Goal: Information Seeking & Learning: Learn about a topic

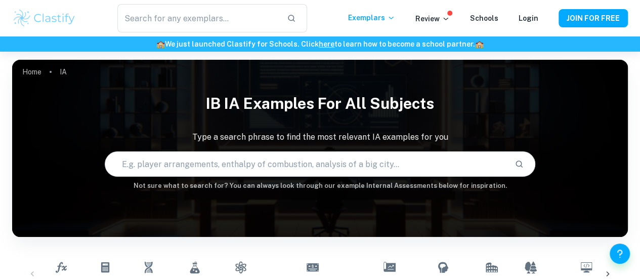
click at [196, 164] on input "text" at bounding box center [305, 164] width 401 height 28
type input "Computers"
type input "Computer science"
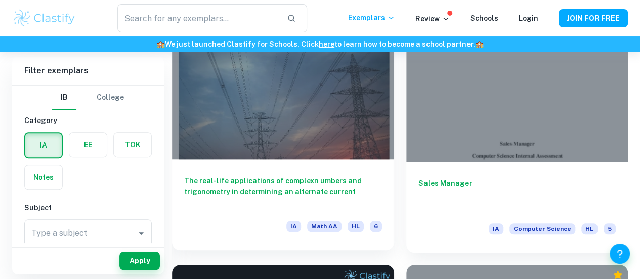
scroll to position [346, 0]
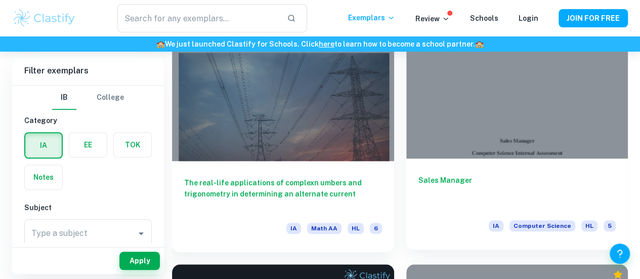
click at [418, 174] on h6 "Sales Manager" at bounding box center [517, 190] width 198 height 33
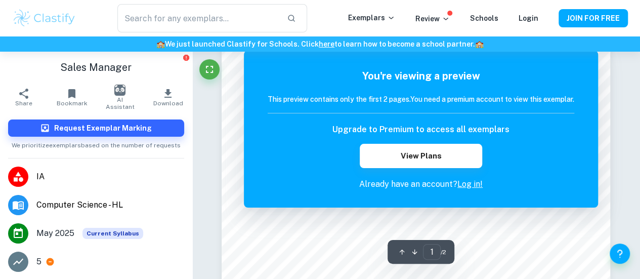
scroll to position [90, 0]
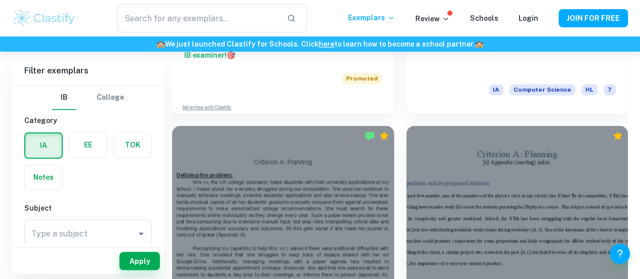
scroll to position [858, 0]
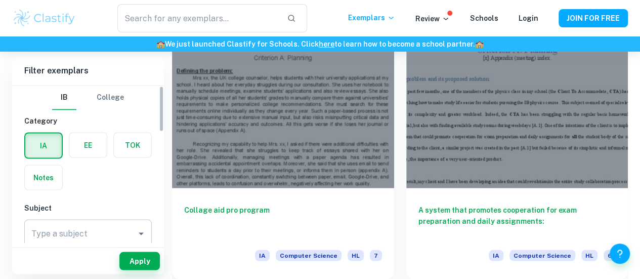
click at [76, 227] on div "Type a subject Type a subject" at bounding box center [87, 233] width 127 height 28
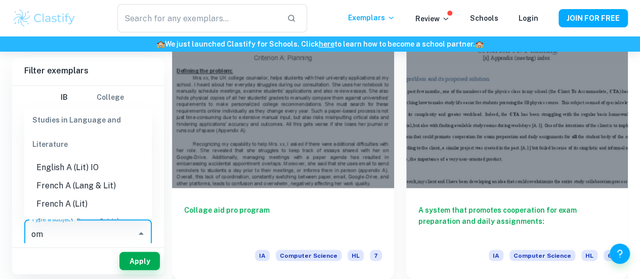
scroll to position [0, 0]
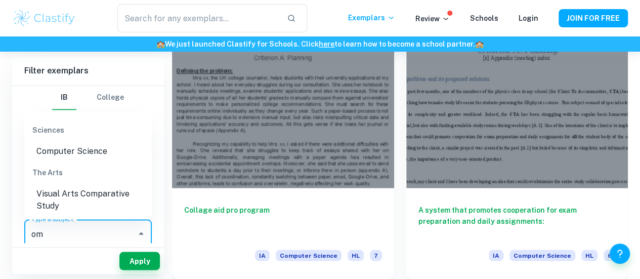
type input "o"
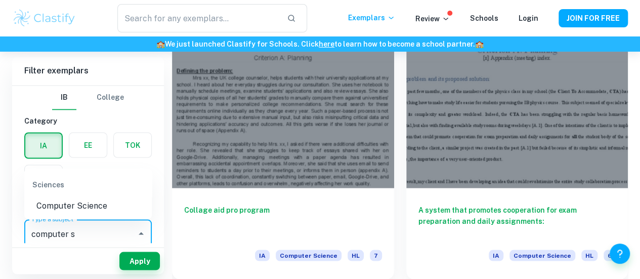
click at [84, 213] on li "Computer Science" at bounding box center [87, 205] width 127 height 18
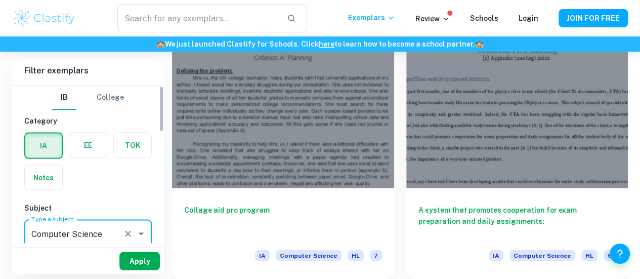
type input "Computer Science"
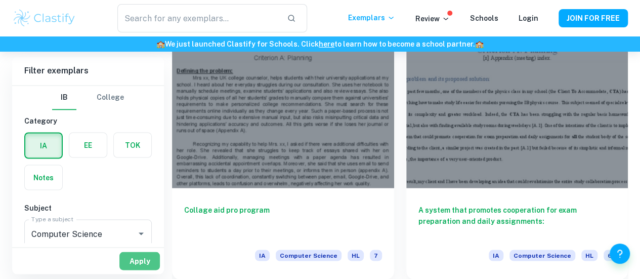
click at [132, 255] on button "Apply" at bounding box center [139, 260] width 40 height 18
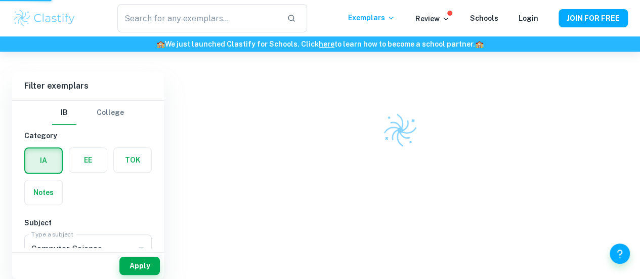
scroll to position [264, 0]
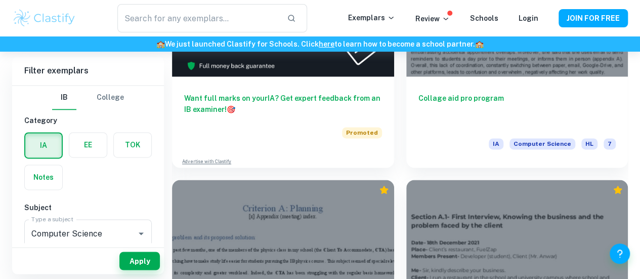
scroll to position [699, 0]
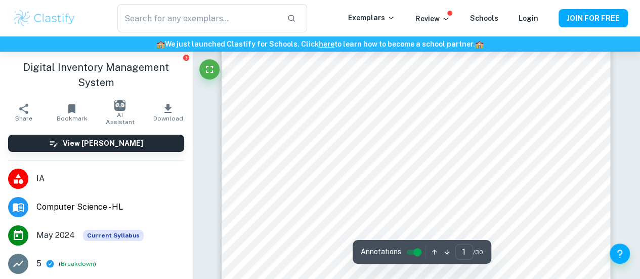
scroll to position [125, 0]
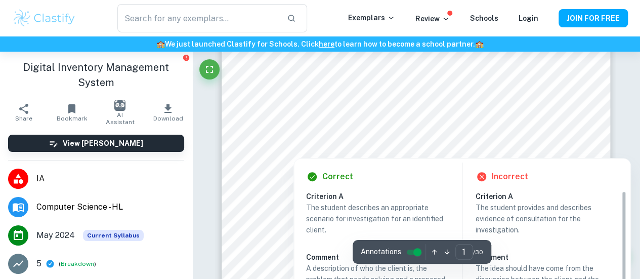
click at [366, 154] on div "Correct Criterion A The student describes an appropriate scenario for investiga…" at bounding box center [461, 284] width 337 height 262
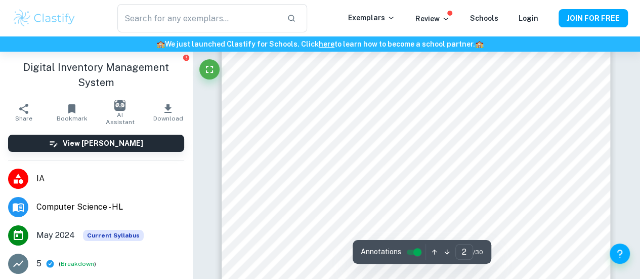
scroll to position [664, 0]
type input "1"
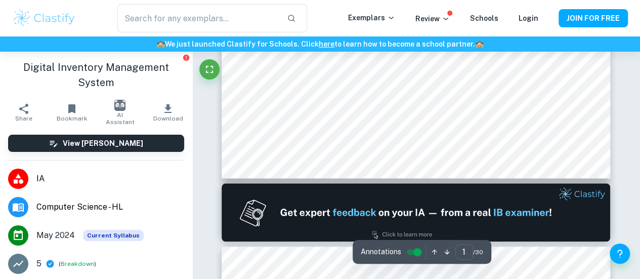
scroll to position [0, 0]
